Goal: Transaction & Acquisition: Subscribe to service/newsletter

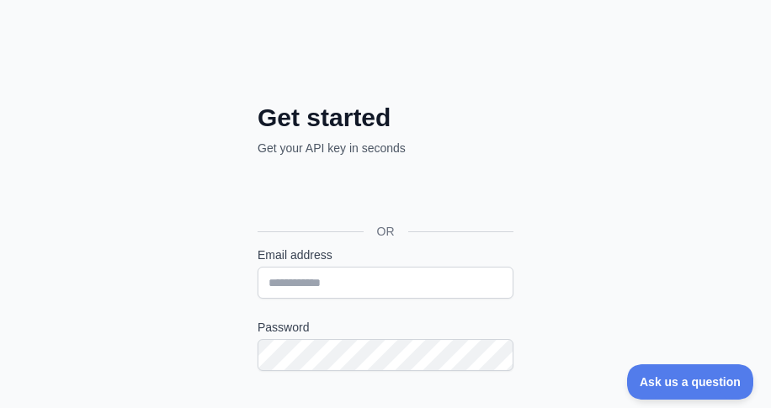
scroll to position [168, 0]
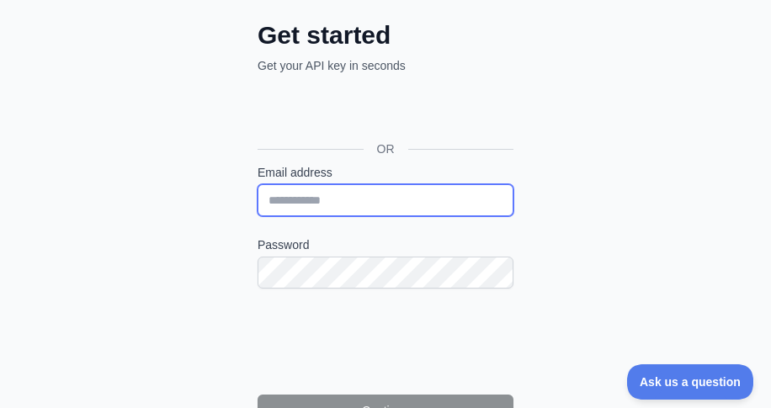
click at [370, 201] on input "Email address" at bounding box center [386, 200] width 256 height 32
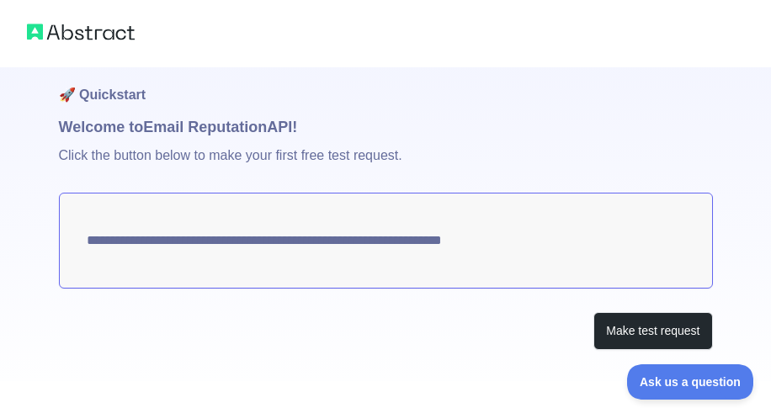
scroll to position [25, 0]
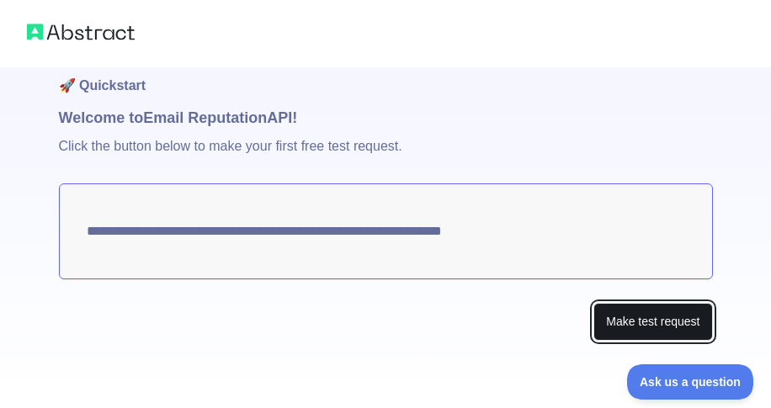
click at [660, 320] on button "Make test request" at bounding box center [652, 322] width 119 height 38
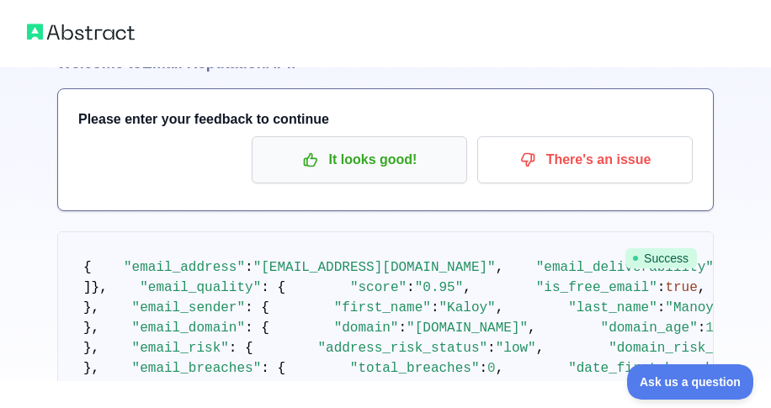
scroll to position [109, 0]
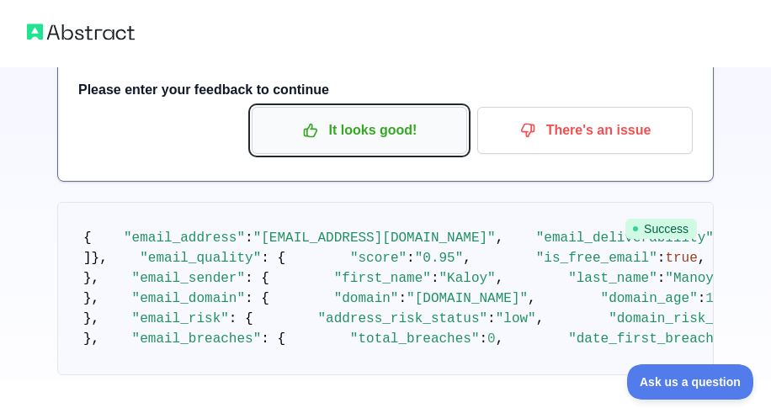
click at [365, 130] on p "It looks good!" at bounding box center [359, 130] width 190 height 29
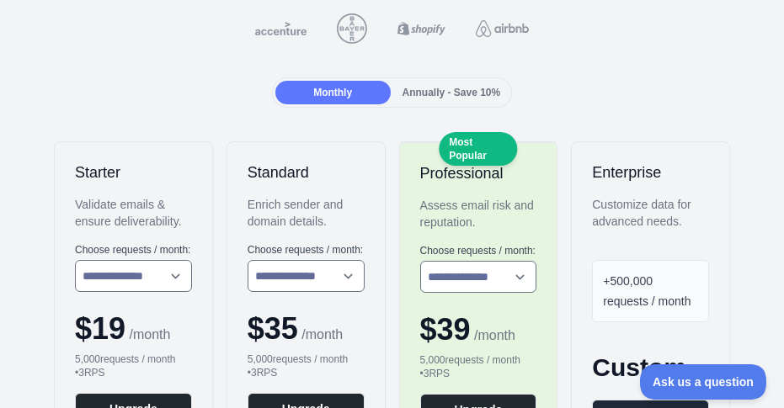
scroll to position [168, 0]
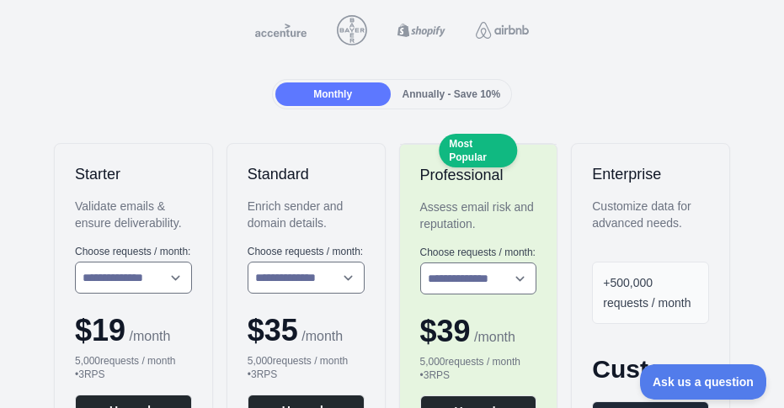
click at [359, 192] on div "**********" at bounding box center [305, 295] width 157 height 303
click at [152, 199] on div "Validate emails & ensure deliverability." at bounding box center [133, 215] width 117 height 34
